Goal: Information Seeking & Learning: Learn about a topic

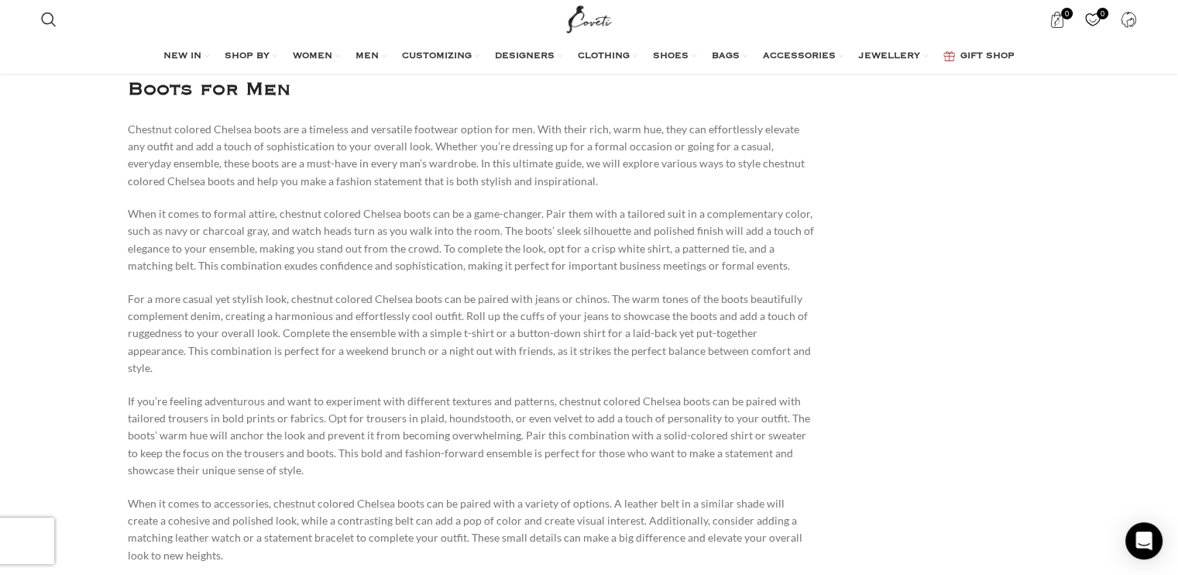
scroll to position [1055, 0]
click at [428, 434] on p "If you’re feeling adventurous and want to experiment with different textures an…" at bounding box center [471, 434] width 687 height 87
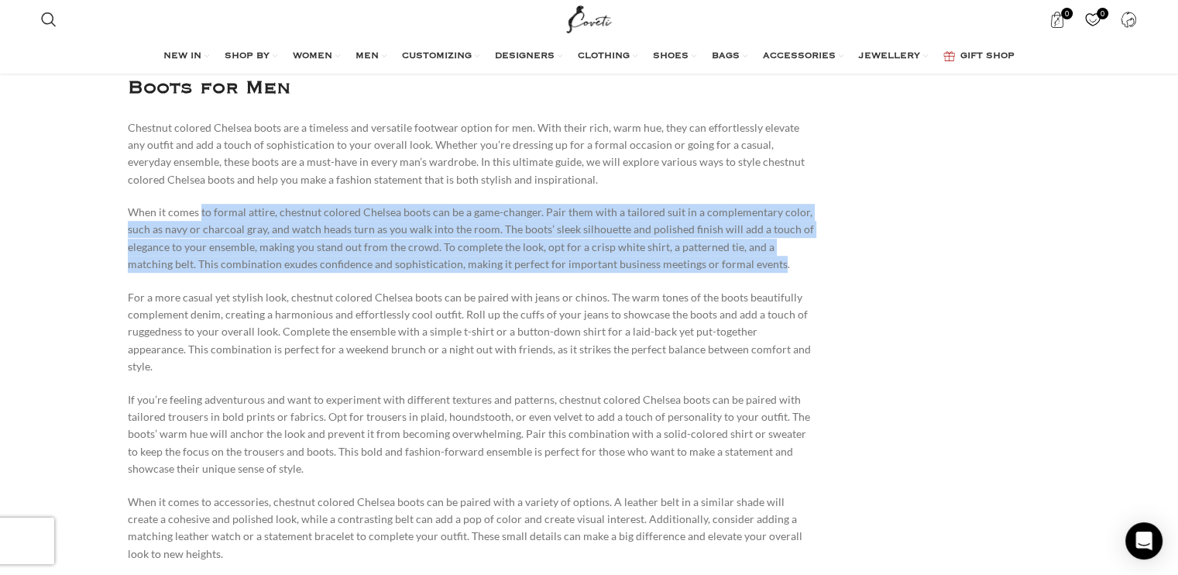
drag, startPoint x: 201, startPoint y: 210, endPoint x: 726, endPoint y: 262, distance: 527.9
click at [726, 262] on p "When it comes to formal attire, chestnut colored Chelsea boots can be a game-ch…" at bounding box center [471, 239] width 687 height 70
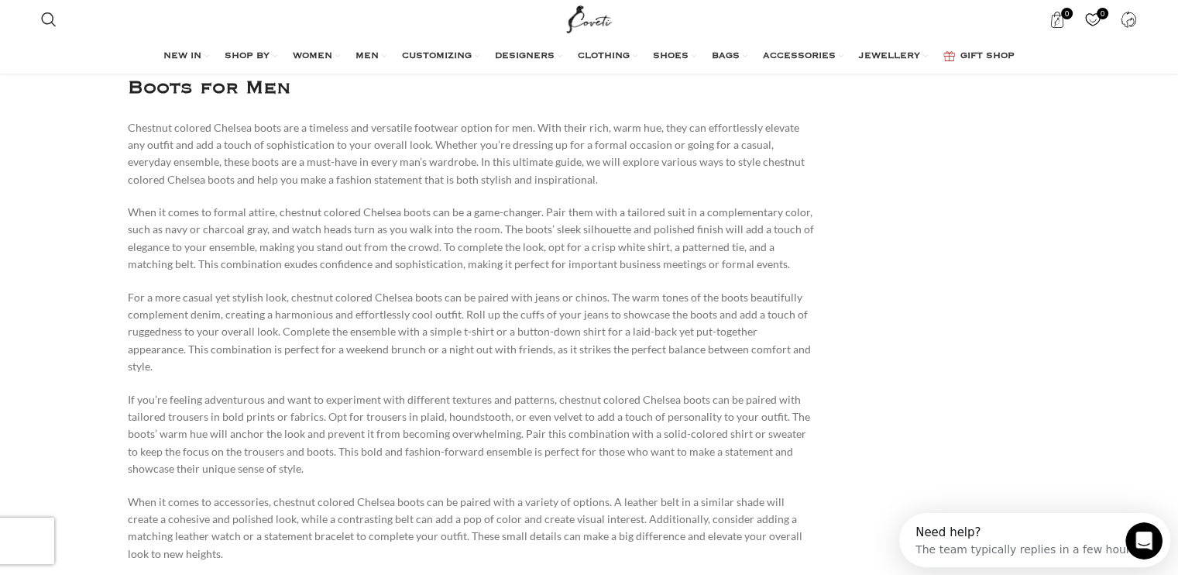
click at [374, 415] on p "If you’re feeling adventurous and want to experiment with different textures an…" at bounding box center [471, 434] width 687 height 87
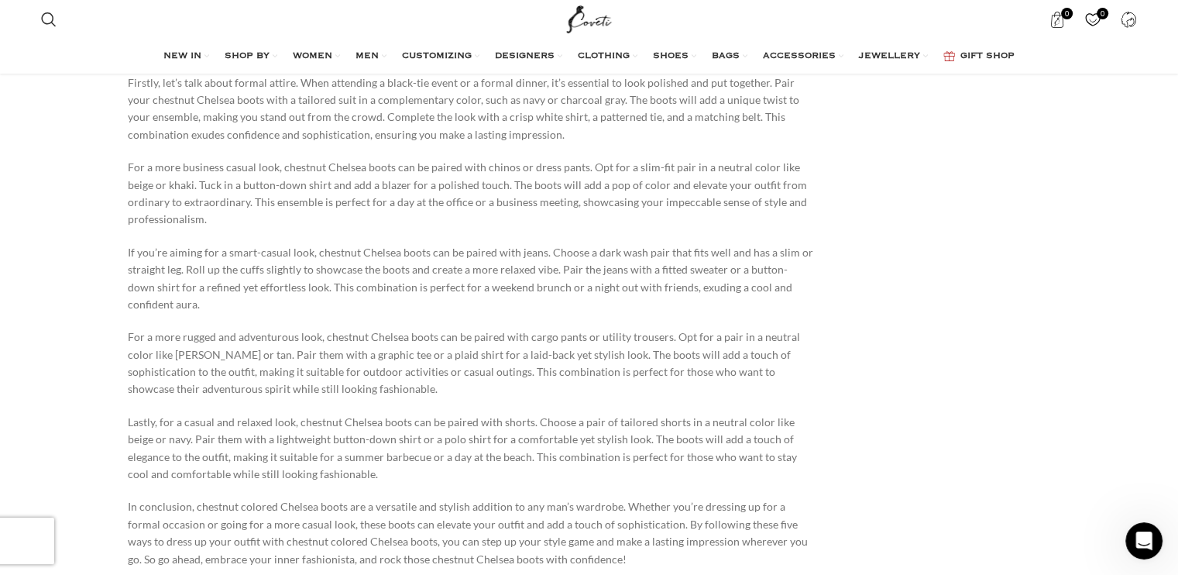
scroll to position [1808, 0]
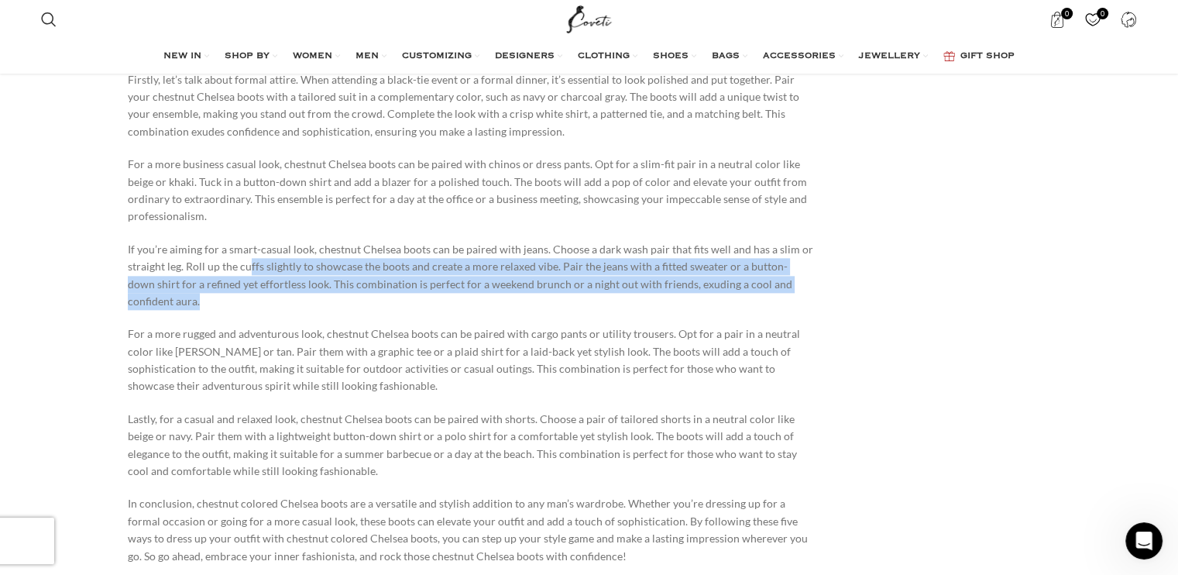
drag, startPoint x: 248, startPoint y: 250, endPoint x: 595, endPoint y: 277, distance: 348.1
click at [595, 277] on p "If you’re aiming for a smart-casual look, chestnut Chelsea boots can be paired …" at bounding box center [471, 276] width 687 height 70
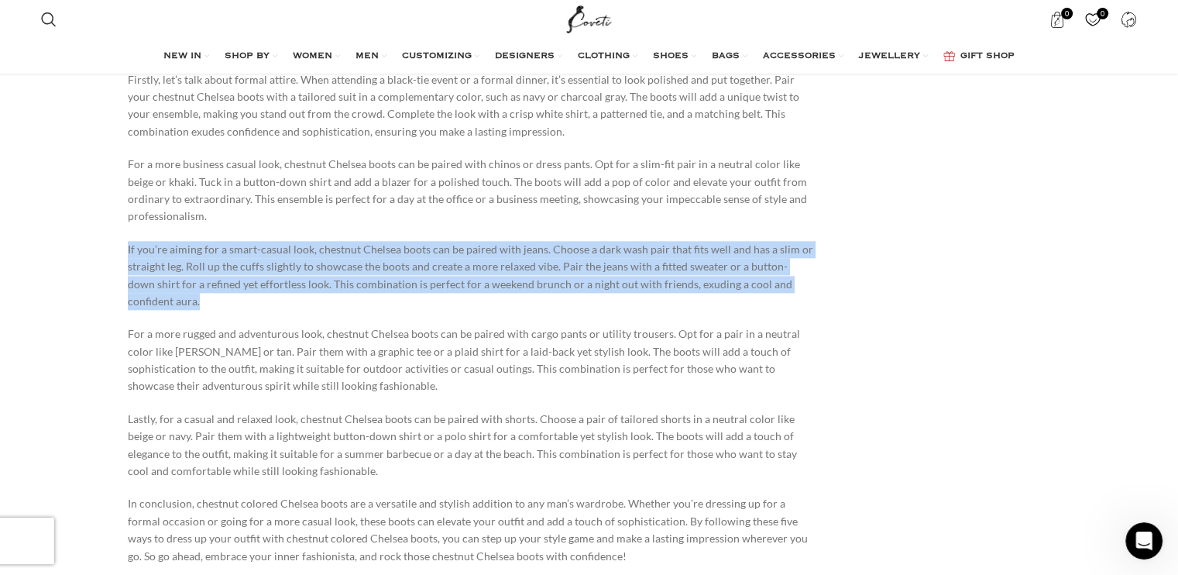
drag, startPoint x: 595, startPoint y: 277, endPoint x: 105, endPoint y: 225, distance: 492.3
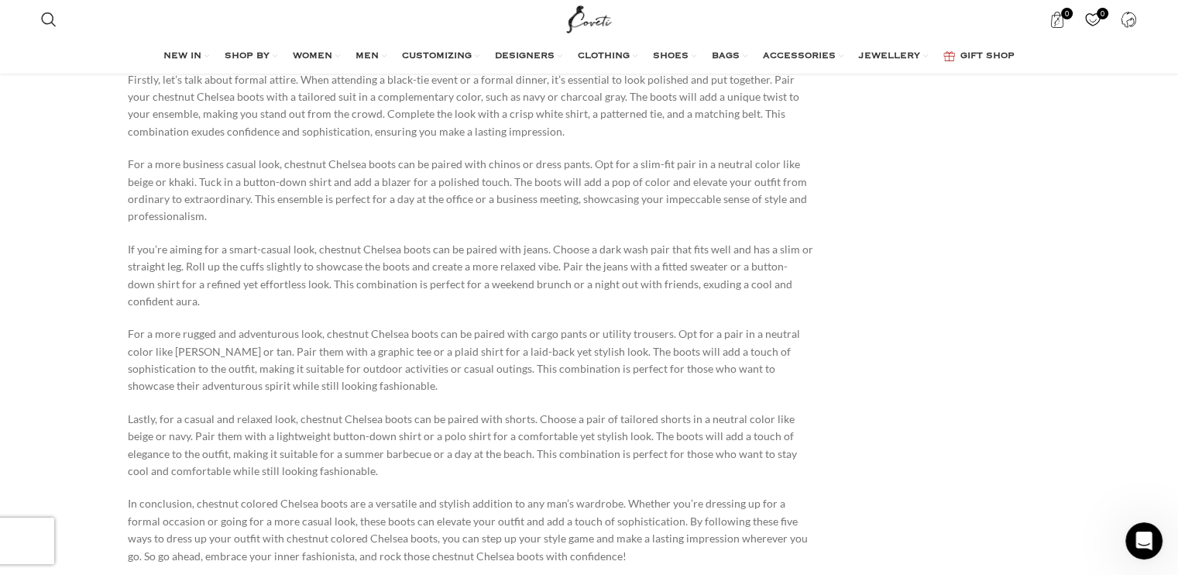
click at [441, 335] on p "For a more rugged and adventurous look, chestnut Chelsea boots can be paired wi…" at bounding box center [471, 360] width 687 height 70
